Goal: Task Accomplishment & Management: Manage account settings

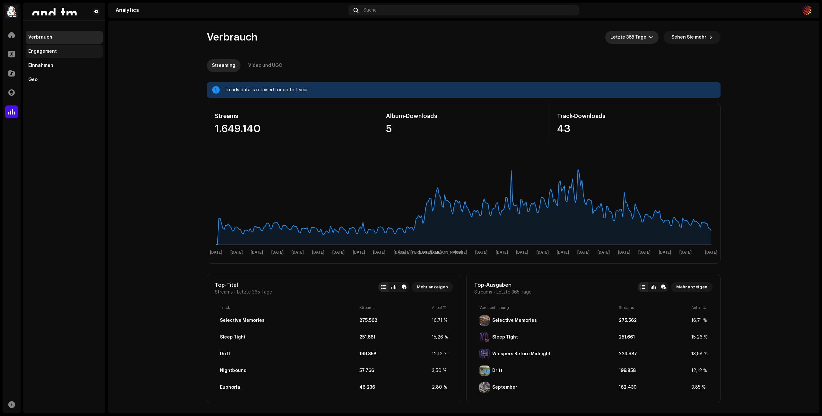
click at [41, 51] on div "Engagement" at bounding box center [42, 51] width 29 height 5
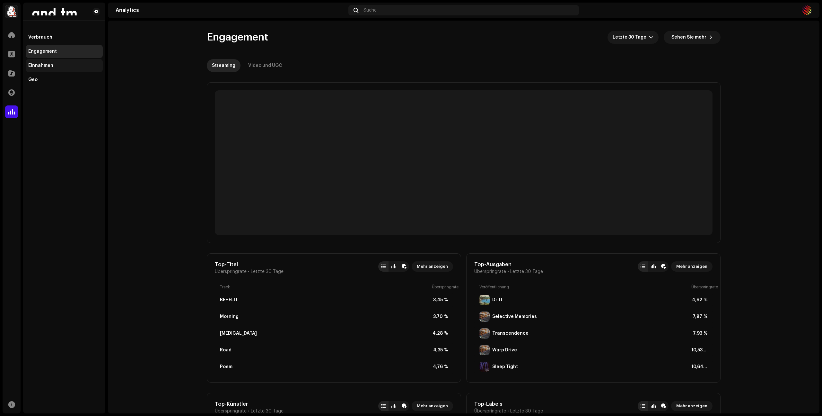
click at [50, 65] on div "Einnahmen" at bounding box center [40, 65] width 25 height 5
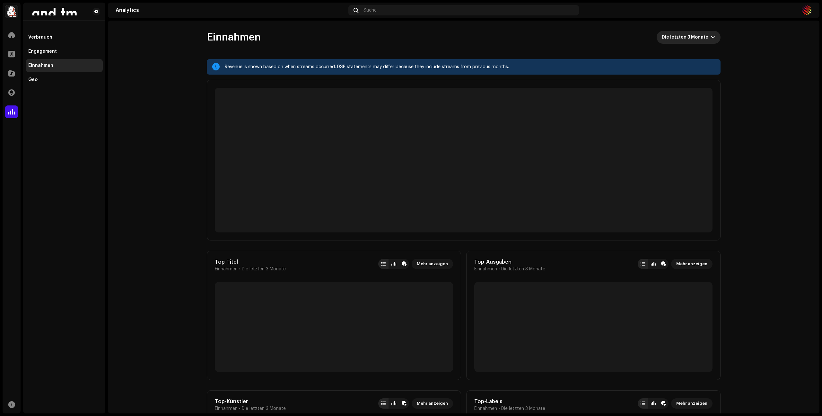
click at [703, 37] on span "Die letzten 3 Monate" at bounding box center [686, 37] width 49 height 13
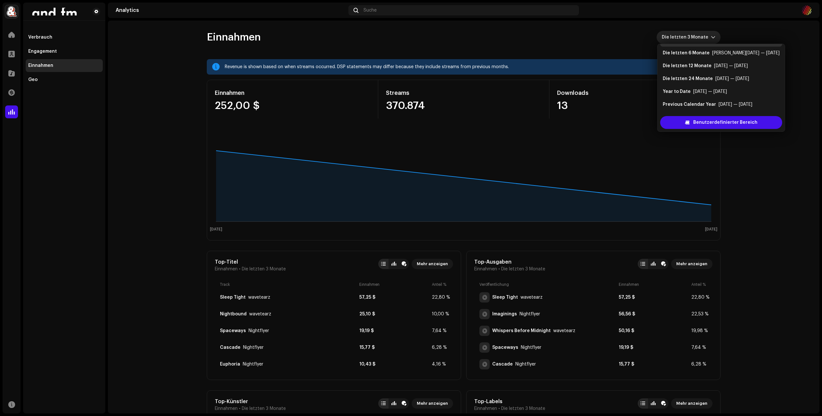
scroll to position [3, 0]
click at [697, 88] on div "Die letzten 24 Monate" at bounding box center [688, 89] width 50 height 6
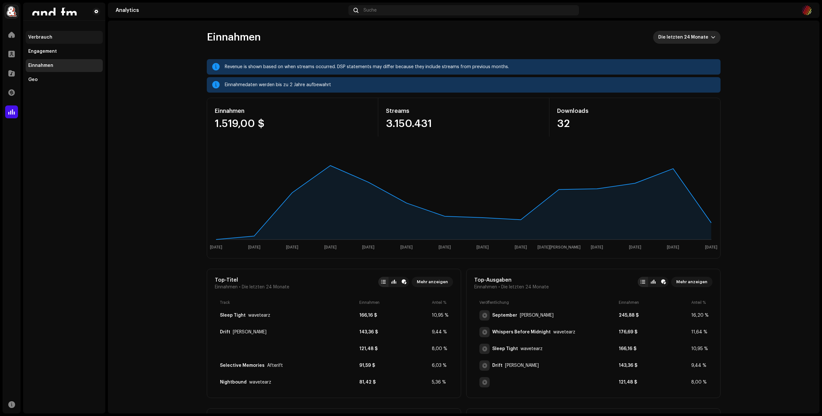
click at [41, 33] on div "Verbrauch" at bounding box center [64, 37] width 77 height 13
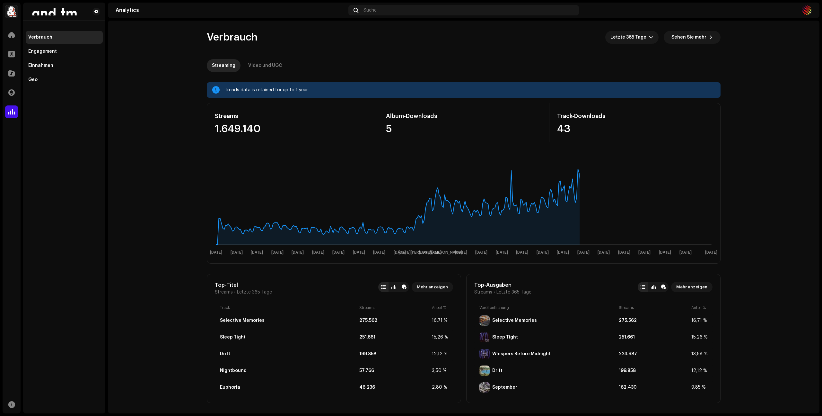
drag, startPoint x: 758, startPoint y: 89, endPoint x: 756, endPoint y: 70, distance: 19.1
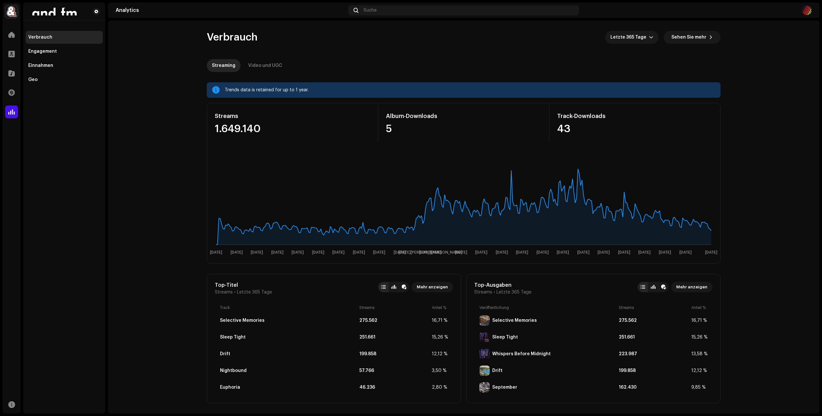
click at [55, 11] on img at bounding box center [55, 12] width 54 height 8
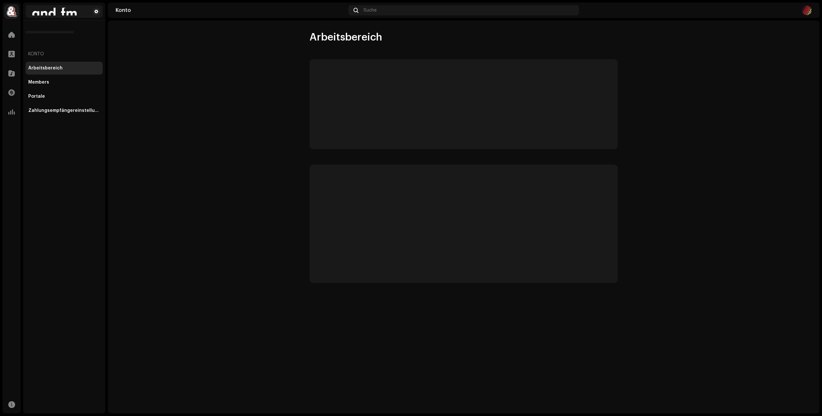
click at [67, 13] on img at bounding box center [55, 12] width 54 height 8
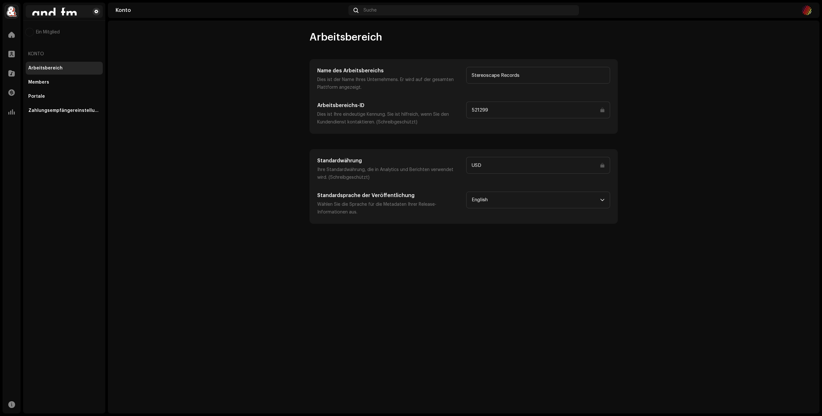
click at [93, 10] on button at bounding box center [97, 12] width 8 height 8
click at [189, 121] on account-workspace "Arbeitsbereich Name des Arbeitsbereichs Dies ist der Name Ihres Unternehmens. E…" at bounding box center [464, 127] width 712 height 193
click at [97, 11] on span at bounding box center [96, 11] width 4 height 5
click at [97, 9] on span at bounding box center [96, 11] width 4 height 5
click at [47, 83] on div "Members" at bounding box center [38, 82] width 21 height 5
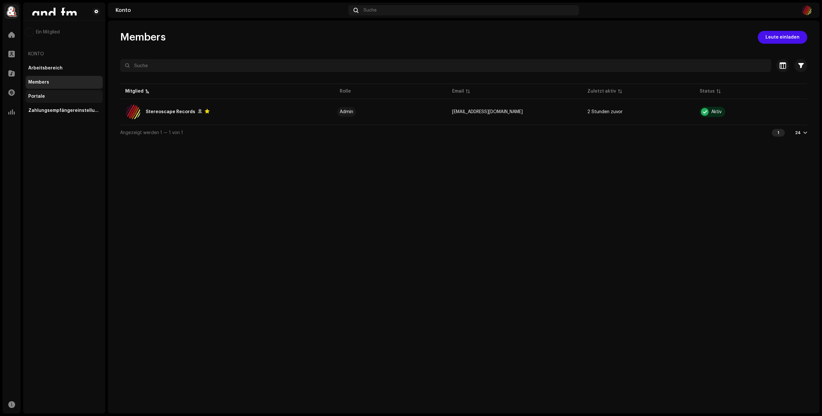
click at [47, 94] on div "Portale" at bounding box center [64, 96] width 72 height 5
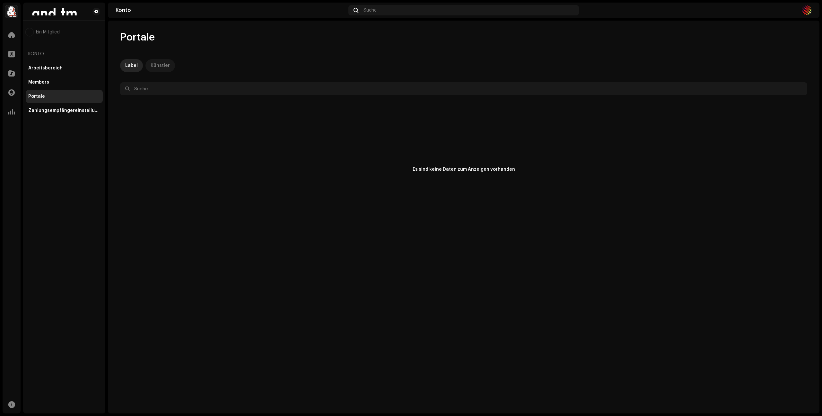
click at [155, 69] on div "Künstler" at bounding box center [160, 65] width 19 height 13
click at [61, 111] on div "Zahlungsempfängereinstellungen" at bounding box center [64, 110] width 72 height 5
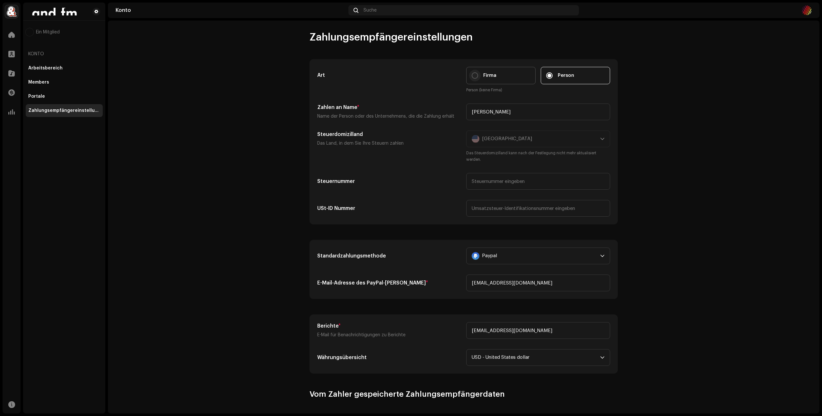
click at [473, 77] on input "Firma" at bounding box center [475, 75] width 6 height 6
radio input "true"
click at [567, 75] on span "Person" at bounding box center [566, 75] width 16 height 7
click at [553, 75] on input "Person" at bounding box center [549, 75] width 6 height 6
radio input "true"
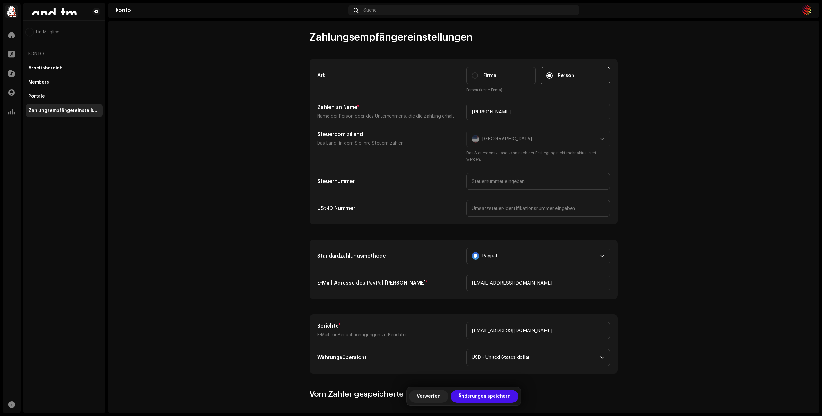
click at [685, 183] on account-payee-settings "Zahlungsempfängereinstellungen Art Firma Person Person (keine Firma) Zahlen an …" at bounding box center [464, 290] width 712 height 518
